Goal: Task Accomplishment & Management: Manage account settings

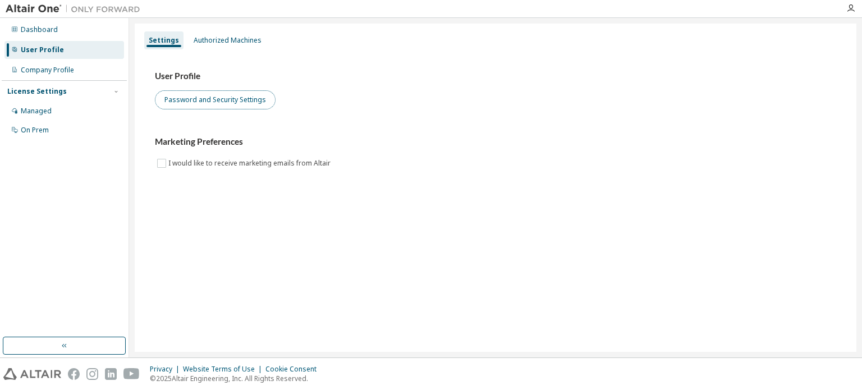
click at [257, 94] on button "Password and Security Settings" at bounding box center [215, 99] width 121 height 19
